Goal: Find contact information: Find contact information

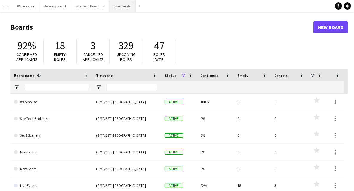
click at [119, 9] on button "Live Events Close" at bounding box center [122, 6] width 27 height 12
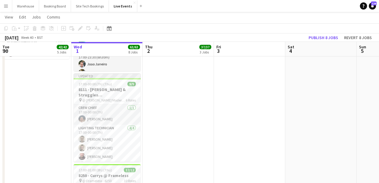
scroll to position [523, 0]
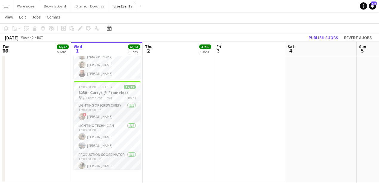
drag, startPoint x: 83, startPoint y: 116, endPoint x: 169, endPoint y: 55, distance: 106.0
click at [83, 116] on app-user-avatar at bounding box center [81, 116] width 7 height 7
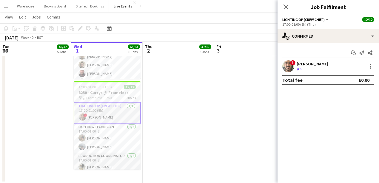
click at [288, 65] on app-user-avatar at bounding box center [288, 66] width 12 height 12
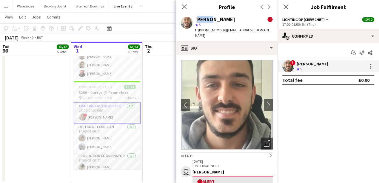
drag, startPoint x: 194, startPoint y: 19, endPoint x: 210, endPoint y: 20, distance: 16.1
click at [210, 20] on div "[PERSON_NAME] ! star 5 t. [PHONE_NUMBER] | [EMAIL_ADDRESS][DOMAIN_NAME]" at bounding box center [226, 27] width 101 height 27
click at [203, 30] on span "t. [PHONE_NUMBER]" at bounding box center [210, 30] width 31 height 4
drag, startPoint x: 200, startPoint y: 30, endPoint x: 221, endPoint y: 30, distance: 20.6
click at [221, 30] on span "t. [PHONE_NUMBER]" at bounding box center [210, 30] width 31 height 4
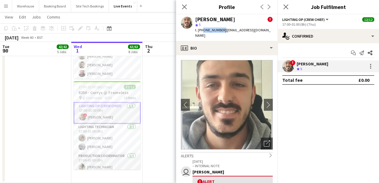
click at [207, 32] on span "t. [PHONE_NUMBER]" at bounding box center [210, 30] width 31 height 4
drag, startPoint x: 205, startPoint y: 30, endPoint x: 222, endPoint y: 30, distance: 16.4
click at [222, 30] on div "t. [PHONE_NUMBER] | [EMAIL_ADDRESS][DOMAIN_NAME]" at bounding box center [234, 32] width 78 height 11
copy span "447547373834"
drag, startPoint x: 186, startPoint y: 7, endPoint x: 177, endPoint y: 42, distance: 35.7
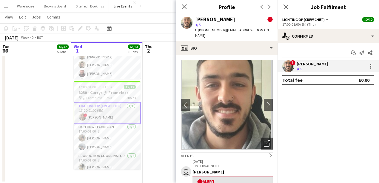
click at [186, 7] on icon "Close pop-in" at bounding box center [184, 6] width 5 height 5
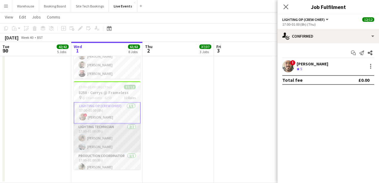
scroll to position [20, 0]
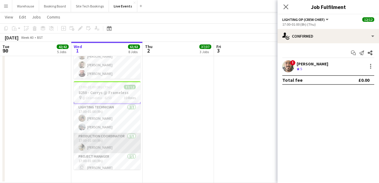
click at [84, 146] on app-user-avatar at bounding box center [81, 146] width 7 height 7
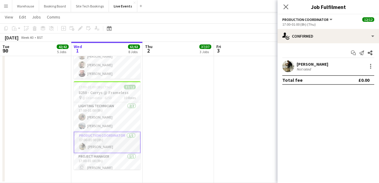
scroll to position [19, 0]
click at [289, 68] on app-user-avatar at bounding box center [288, 66] width 12 height 12
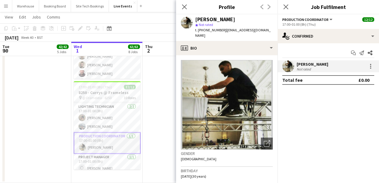
drag, startPoint x: 203, startPoint y: 30, endPoint x: 221, endPoint y: 31, distance: 18.0
click at [221, 31] on span "t. [PHONE_NUMBER]" at bounding box center [210, 30] width 31 height 4
copy span "447944060433"
click at [183, 7] on icon "Close pop-in" at bounding box center [184, 7] width 6 height 6
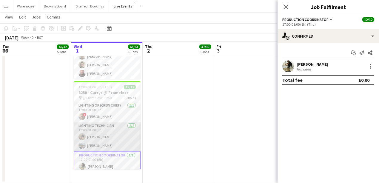
scroll to position [20, 0]
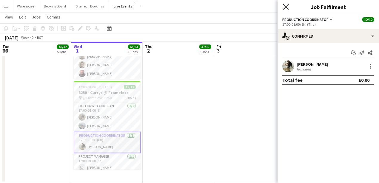
click at [286, 7] on icon at bounding box center [286, 7] width 6 height 6
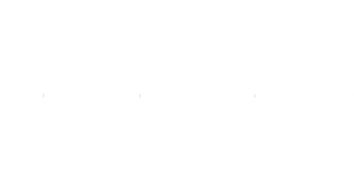
scroll to position [514, 0]
